Goal: Information Seeking & Learning: Understand process/instructions

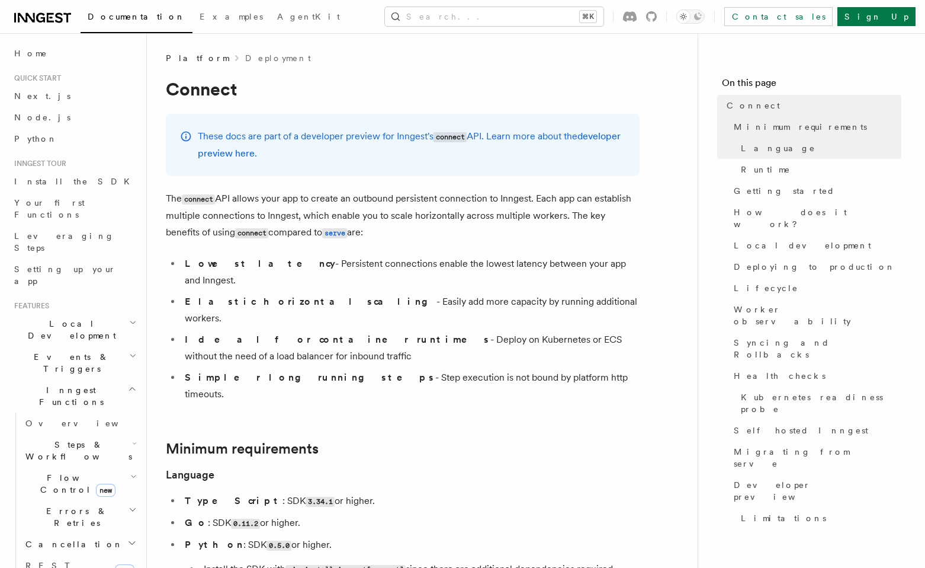
click at [74, 351] on span "Events & Triggers" at bounding box center [69, 363] width 120 height 24
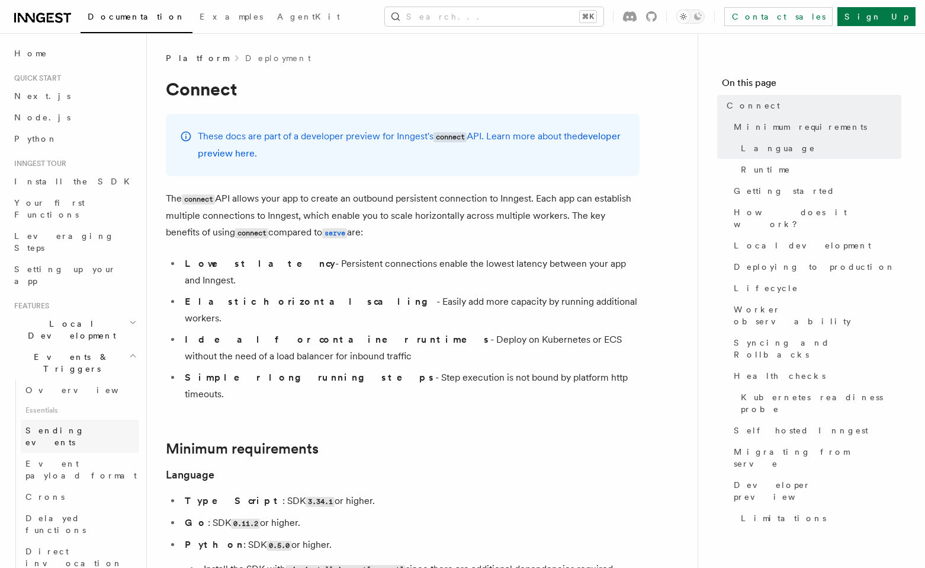
click at [72, 425] on span "Sending events" at bounding box center [54, 435] width 59 height 21
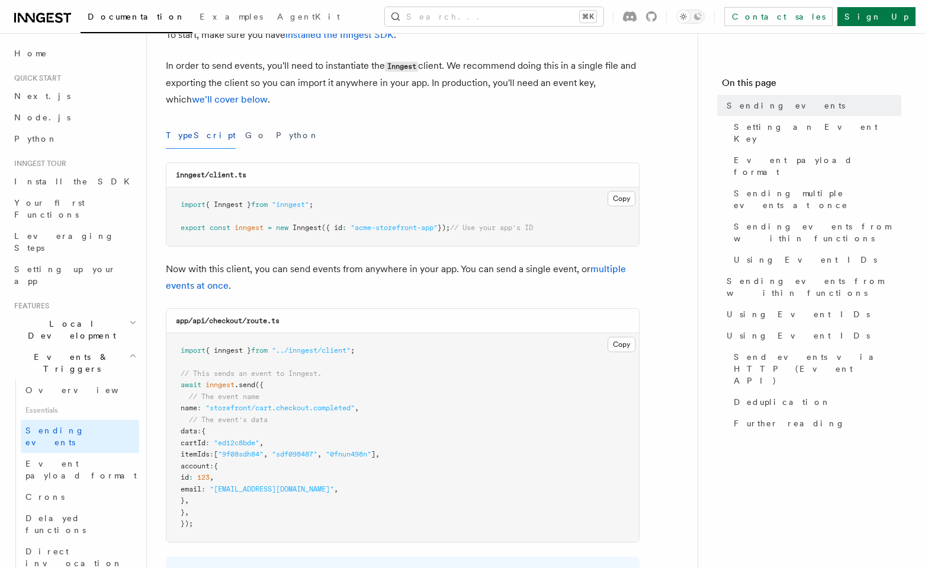
scroll to position [149, 0]
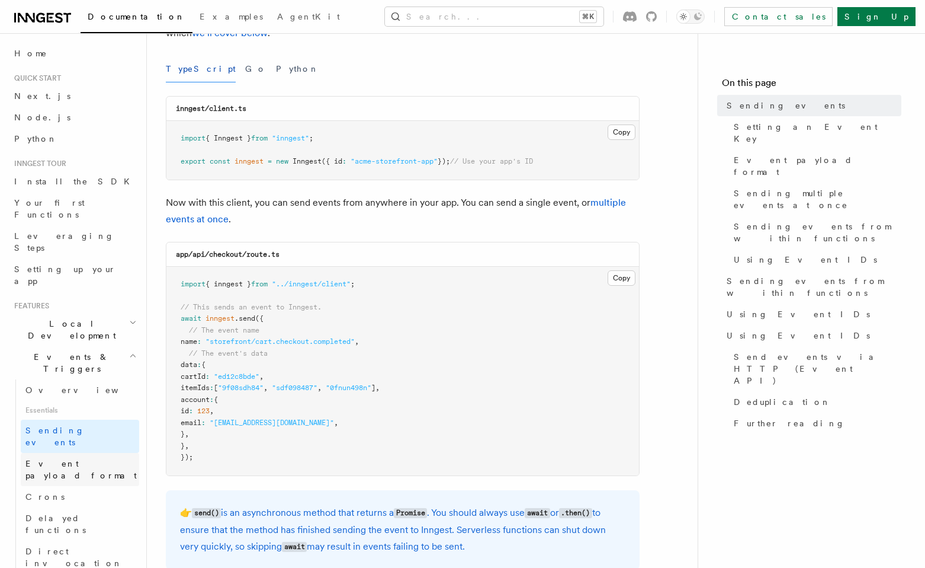
click at [78, 459] on span "Event payload format" at bounding box center [80, 469] width 111 height 21
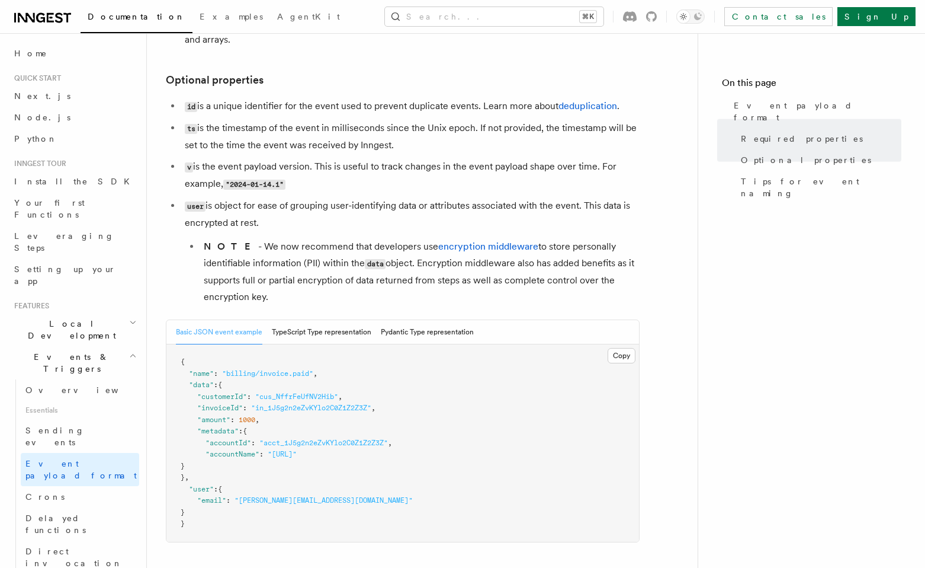
scroll to position [386, 0]
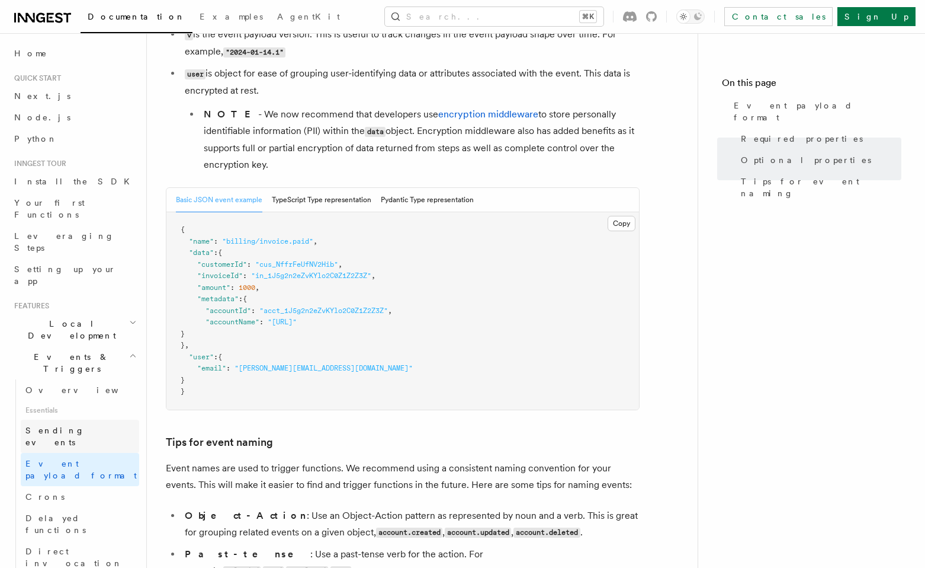
click at [63, 425] on span "Sending events" at bounding box center [54, 435] width 59 height 21
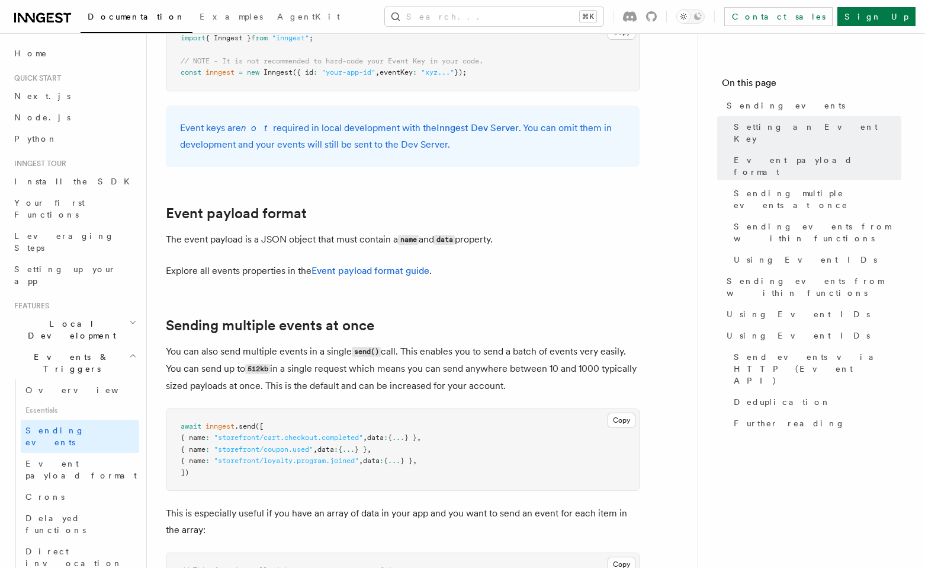
scroll to position [1174, 0]
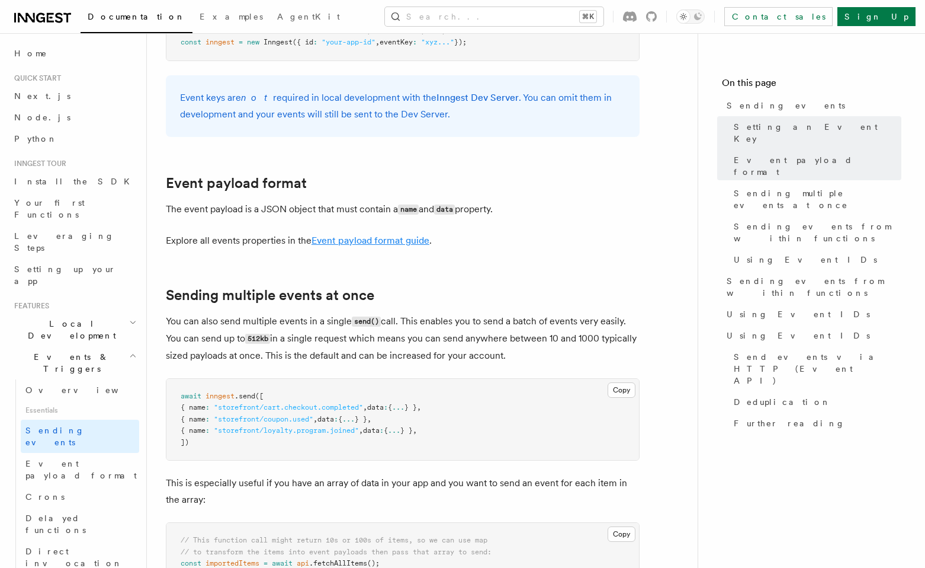
click at [371, 235] on link "Event payload format guide" at bounding box center [371, 240] width 118 height 11
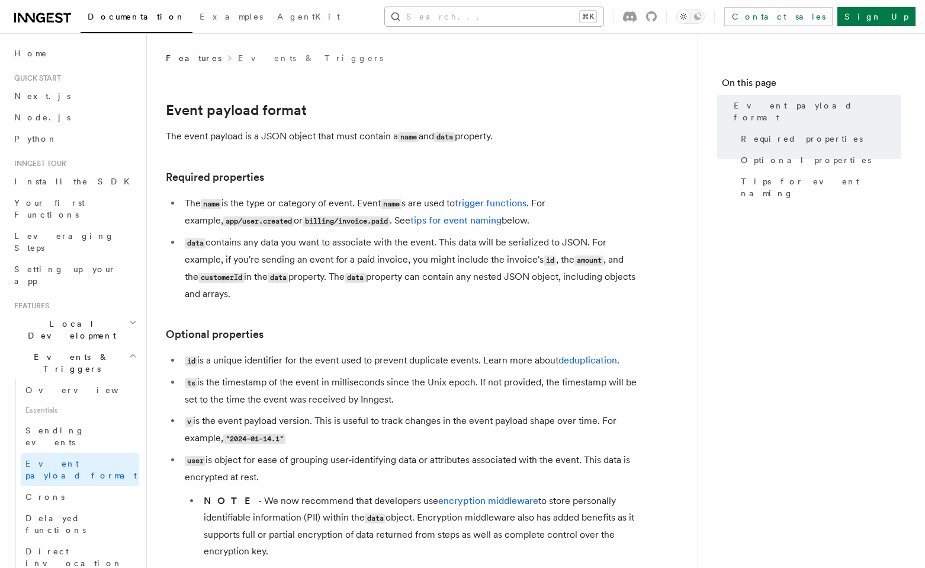
click at [515, 14] on button "Search... ⌘K" at bounding box center [494, 16] width 219 height 19
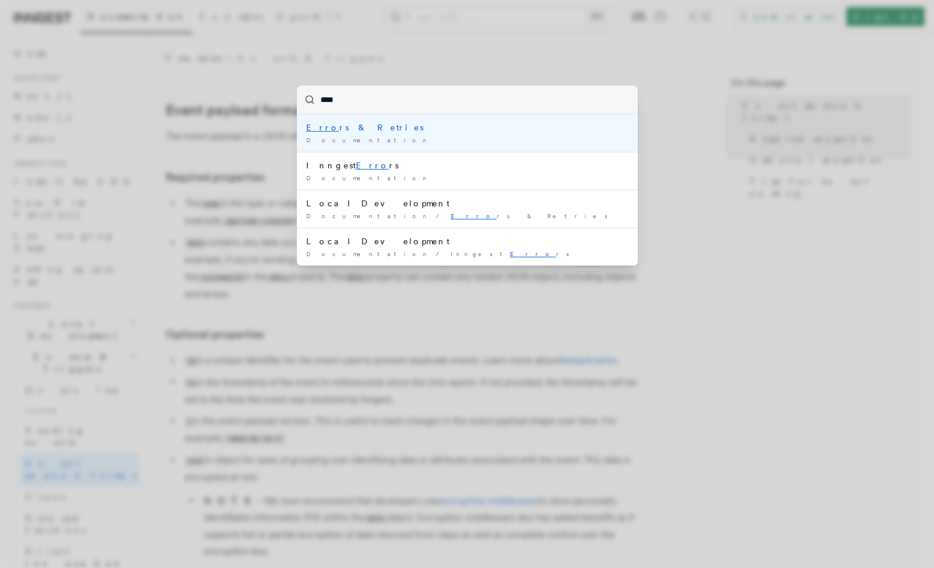
type input "*****"
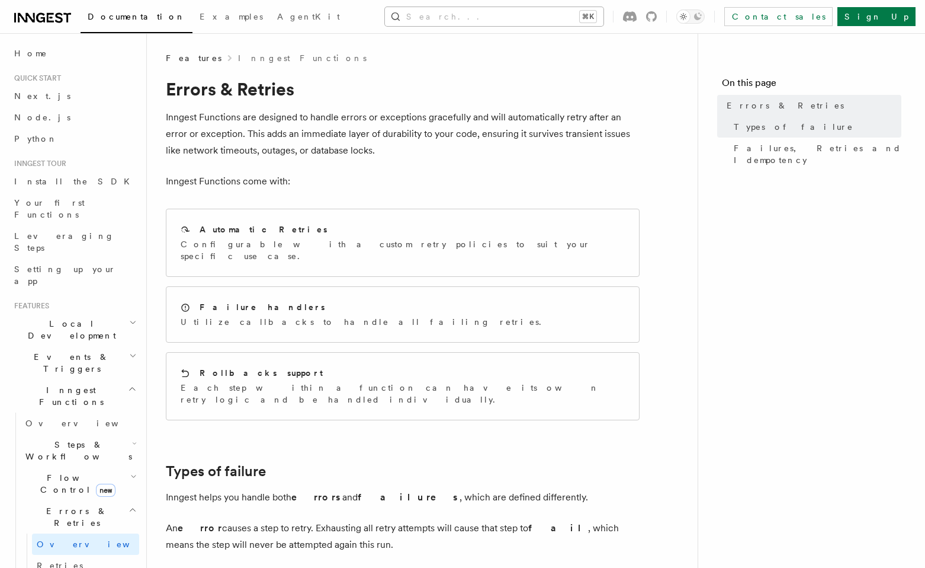
click at [515, 14] on button "Search... ⌘K" at bounding box center [494, 16] width 219 height 19
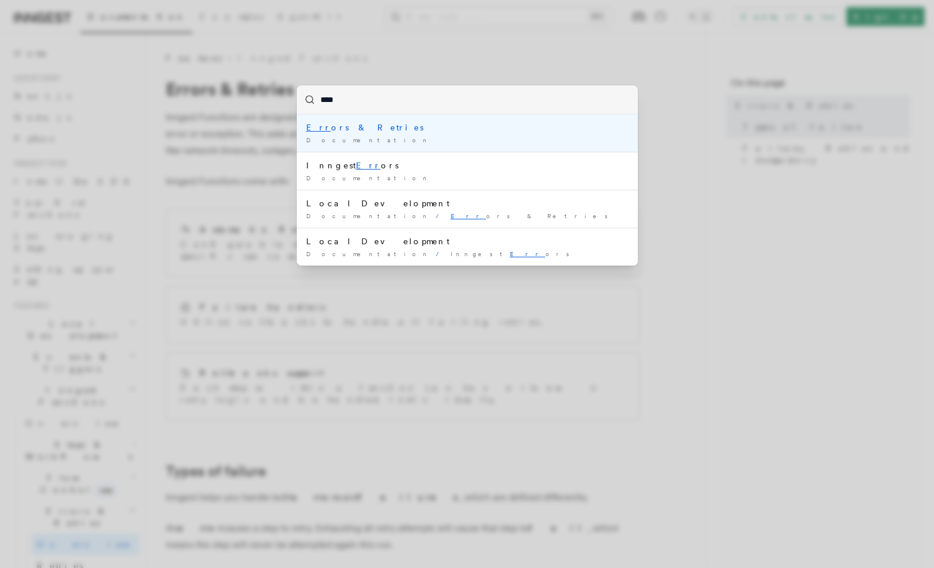
type input "*****"
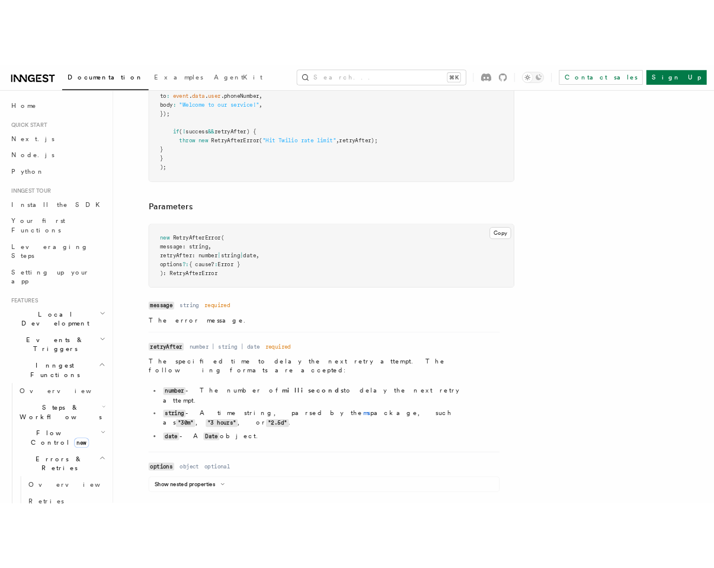
scroll to position [1334, 0]
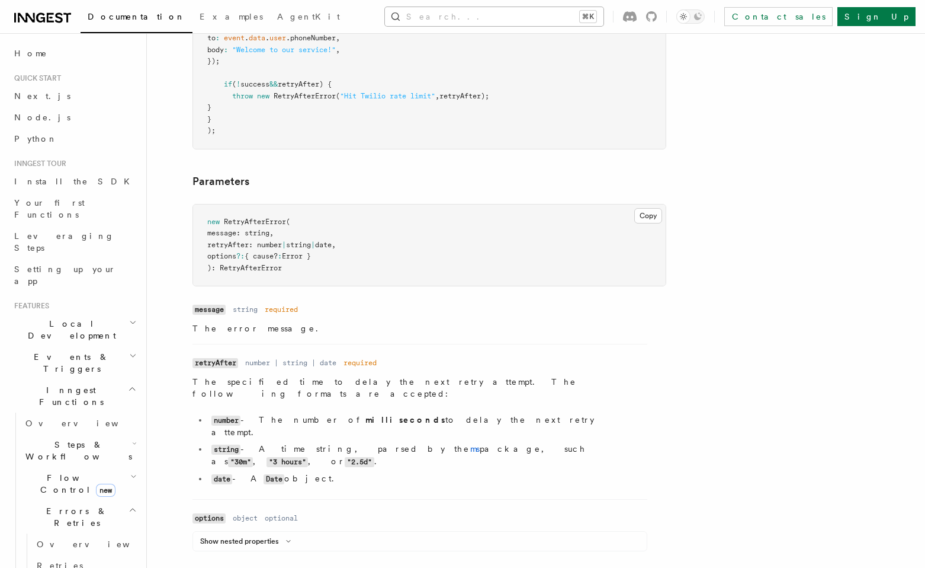
click at [508, 20] on button "Search... ⌘K" at bounding box center [494, 16] width 219 height 19
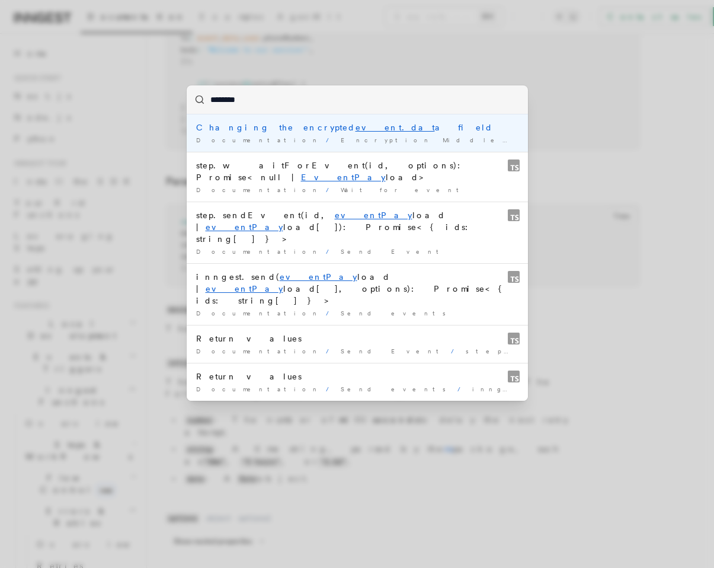
drag, startPoint x: 280, startPoint y: 102, endPoint x: 192, endPoint y: 91, distance: 89.1
click at [192, 91] on input "********" at bounding box center [357, 99] width 341 height 28
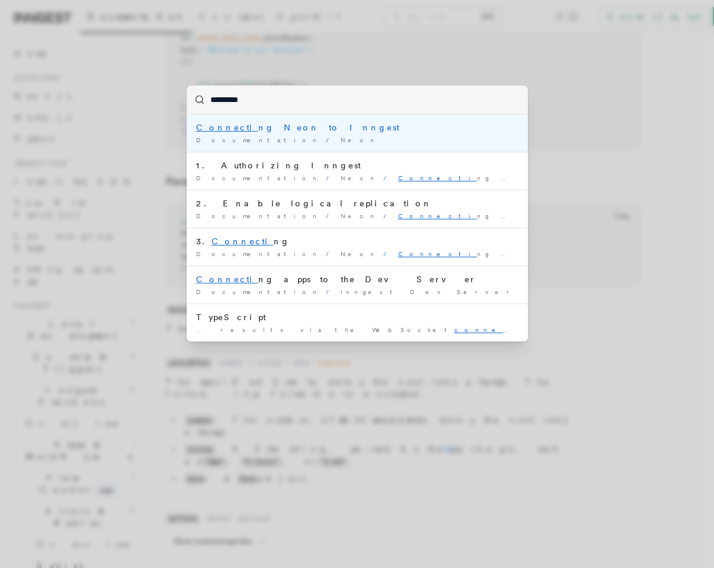
type input "**********"
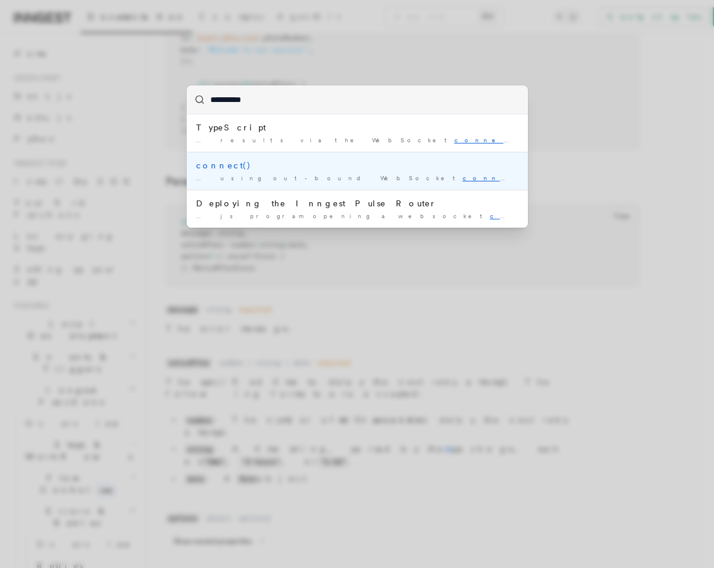
click at [222, 166] on div "connect()" at bounding box center [357, 165] width 322 height 12
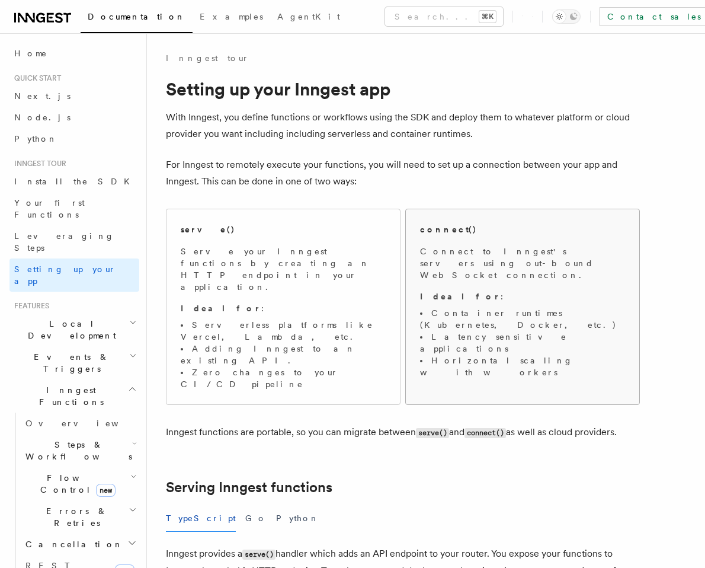
click at [517, 290] on p "Ideal for :" at bounding box center [522, 296] width 205 height 12
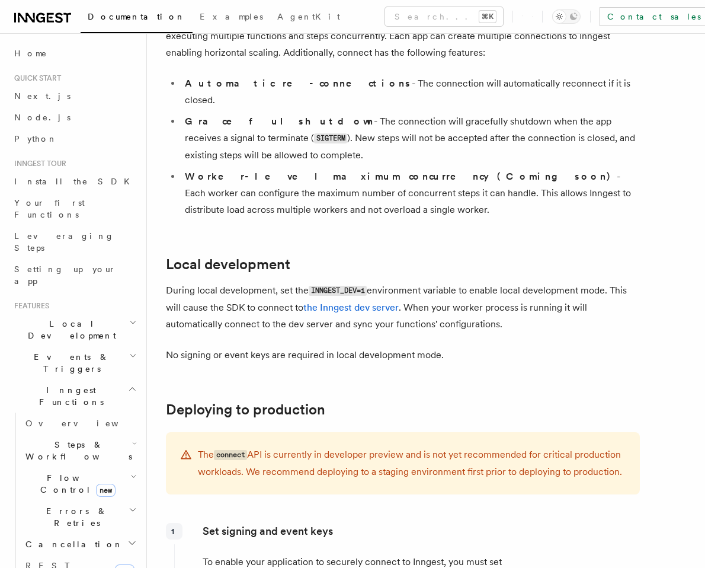
scroll to position [1315, 0]
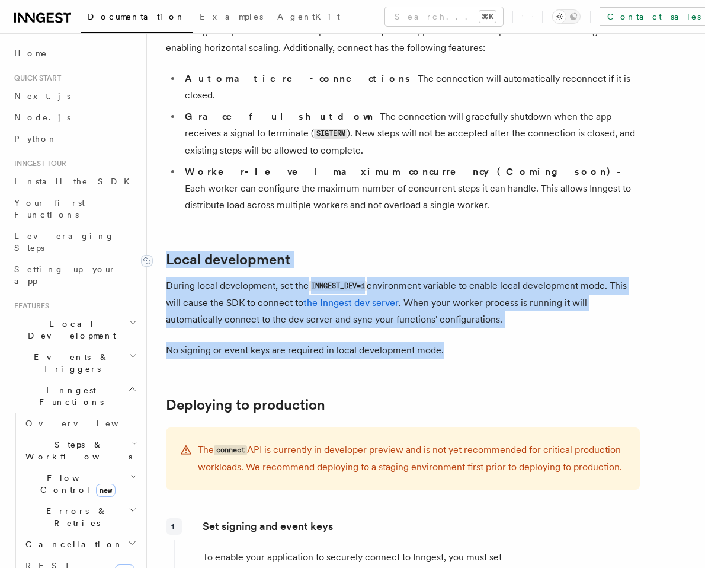
drag, startPoint x: 455, startPoint y: 288, endPoint x: 166, endPoint y: 198, distance: 302.2
copy article "Local development During local development, set the INNGEST_DEV=1 environment v…"
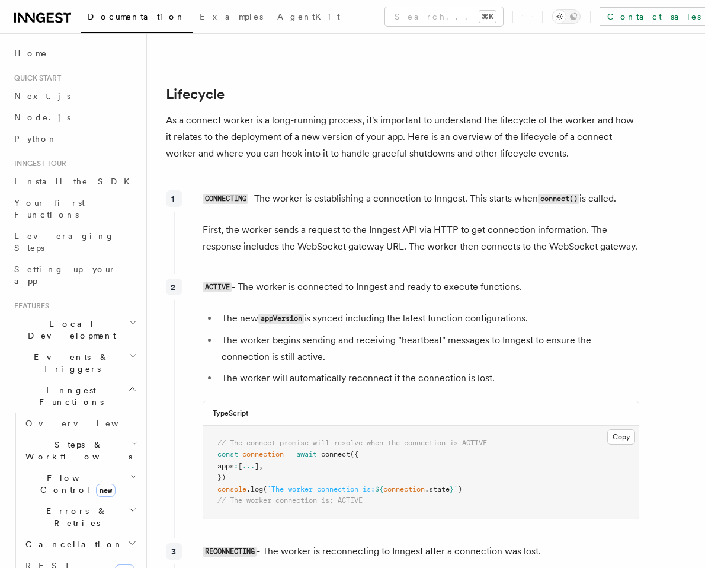
scroll to position [2706, 0]
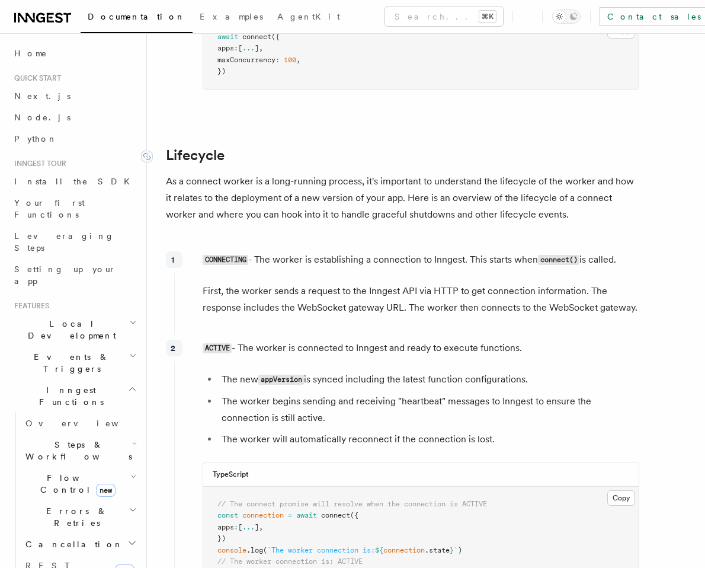
drag, startPoint x: 514, startPoint y: 324, endPoint x: 166, endPoint y: 96, distance: 415.9
copy article "Lifecycle As a connect worker is a long-running process, it's important to unde…"
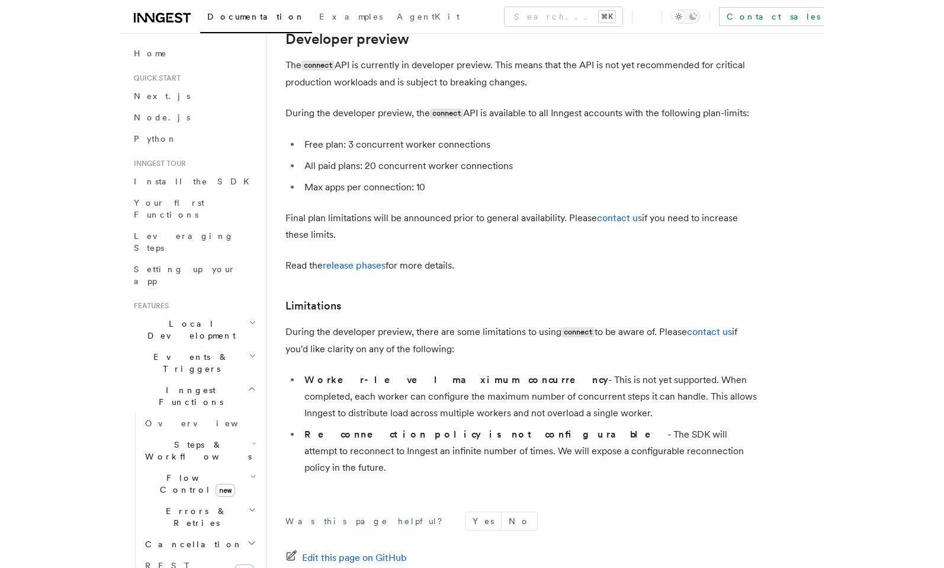
scroll to position [6518, 0]
